Goal: Information Seeking & Learning: Find specific fact

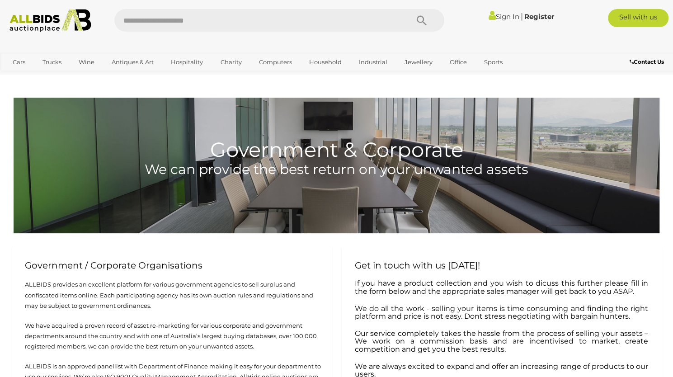
click at [190, 19] on input "text" at bounding box center [256, 20] width 285 height 23
type input "**********"
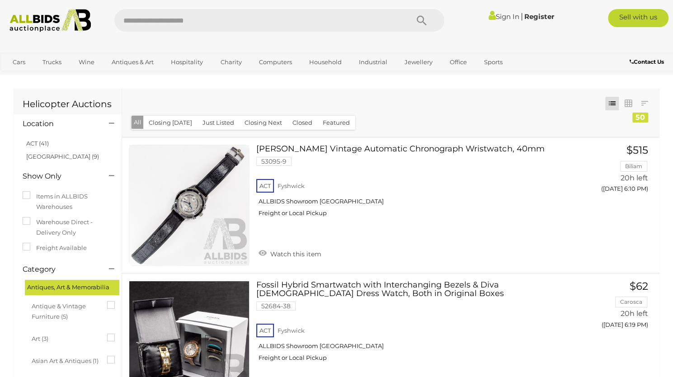
click at [175, 24] on input "text" at bounding box center [256, 20] width 285 height 23
type input "****"
